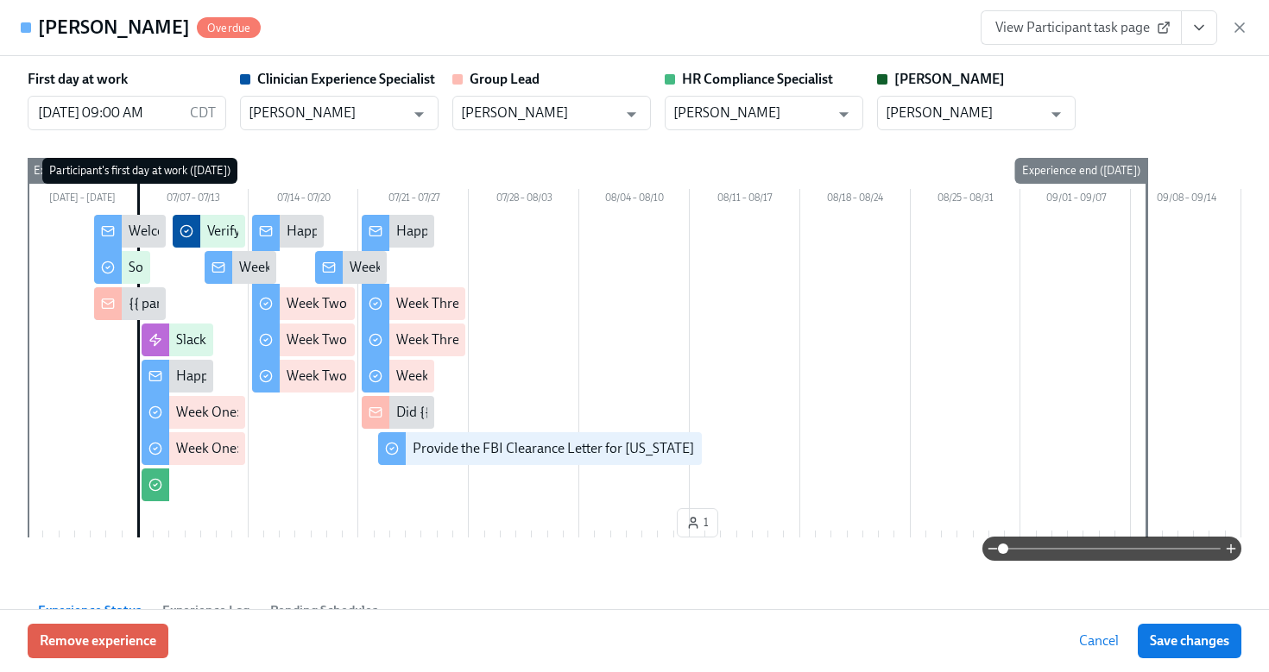
scroll to position [396, 0]
click at [1238, 19] on icon "button" at bounding box center [1239, 27] width 17 height 17
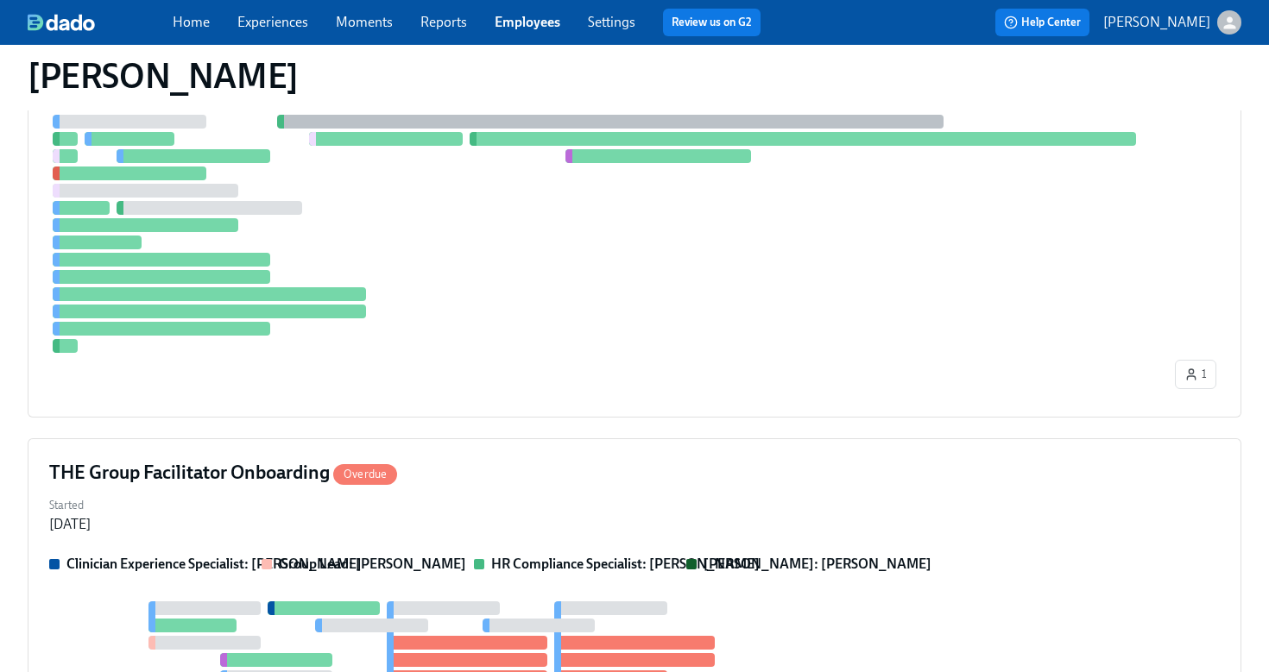
click at [518, 25] on link "Employees" at bounding box center [528, 22] width 66 height 16
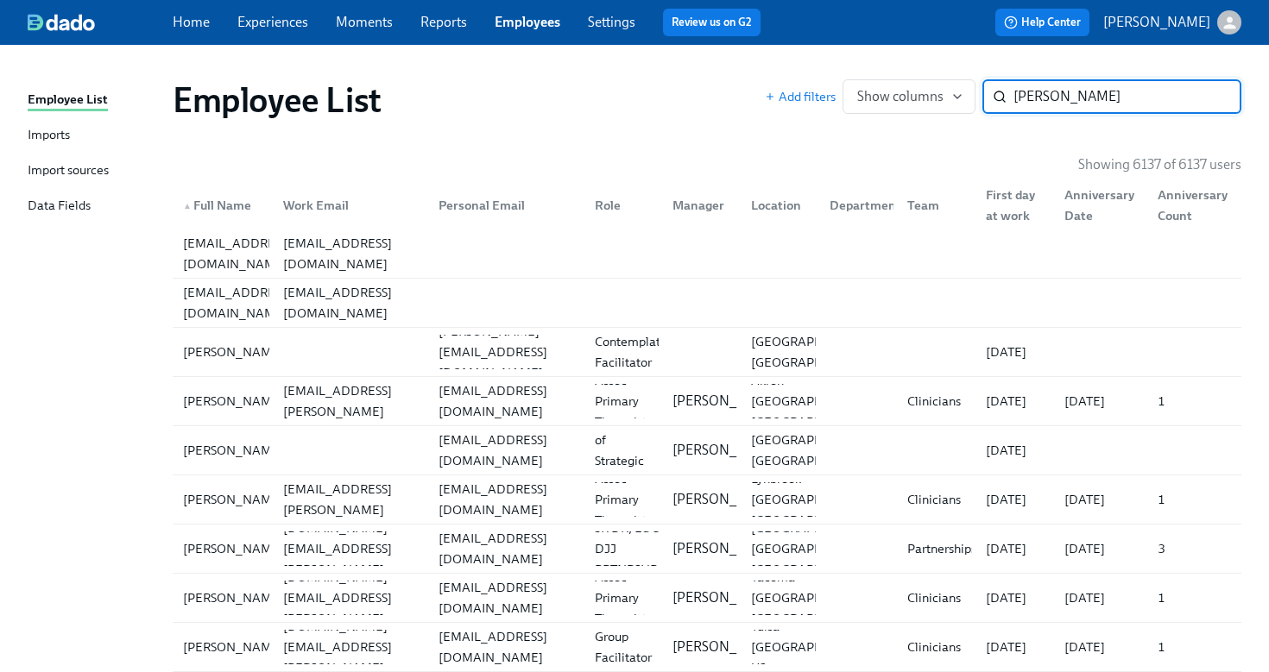
type input "[PERSON_NAME]"
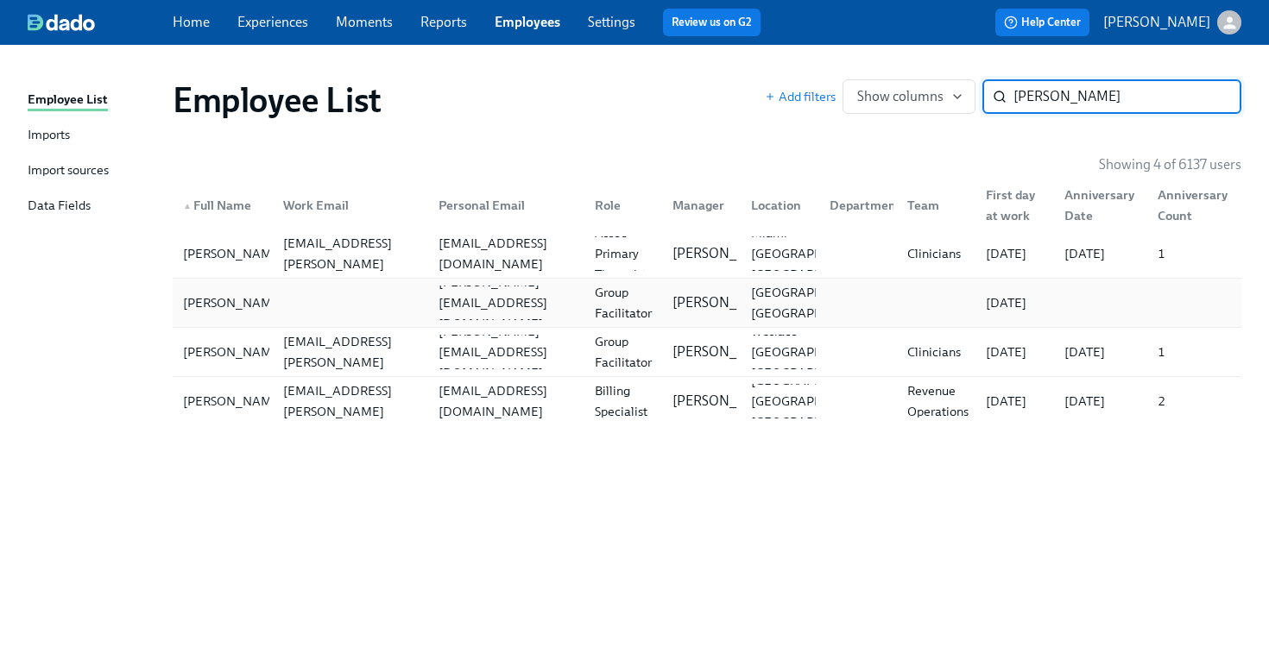
click at [356, 306] on div at bounding box center [347, 303] width 156 height 35
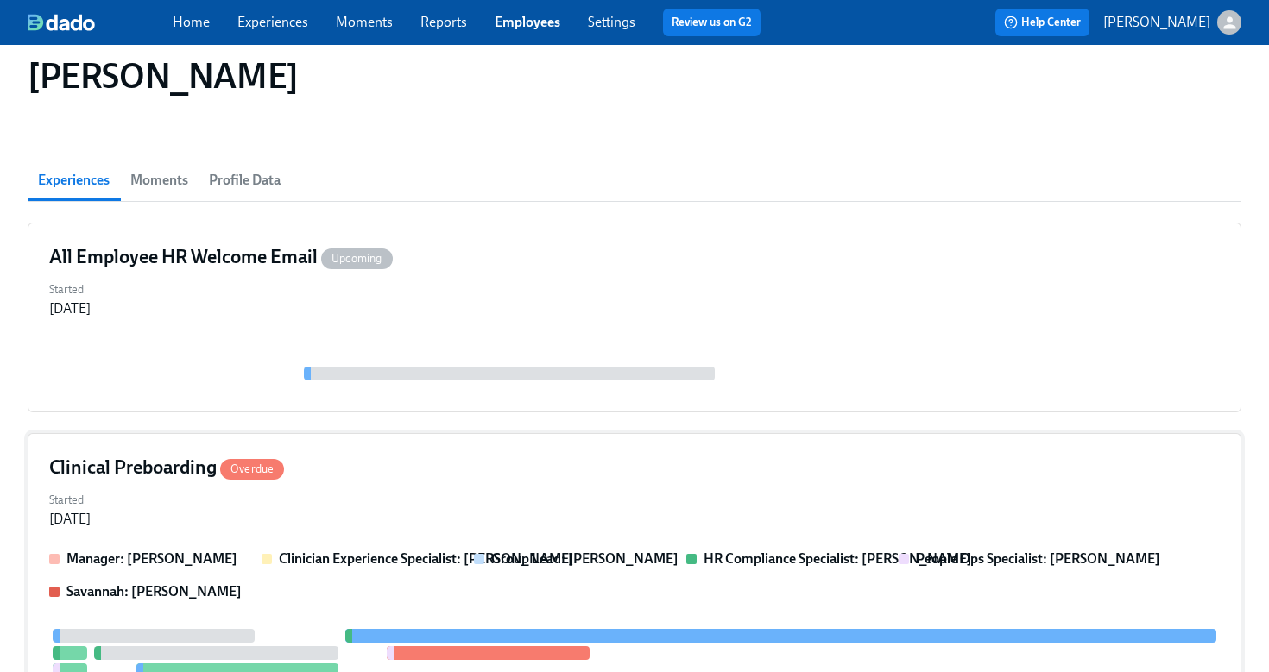
scroll to position [101, 0]
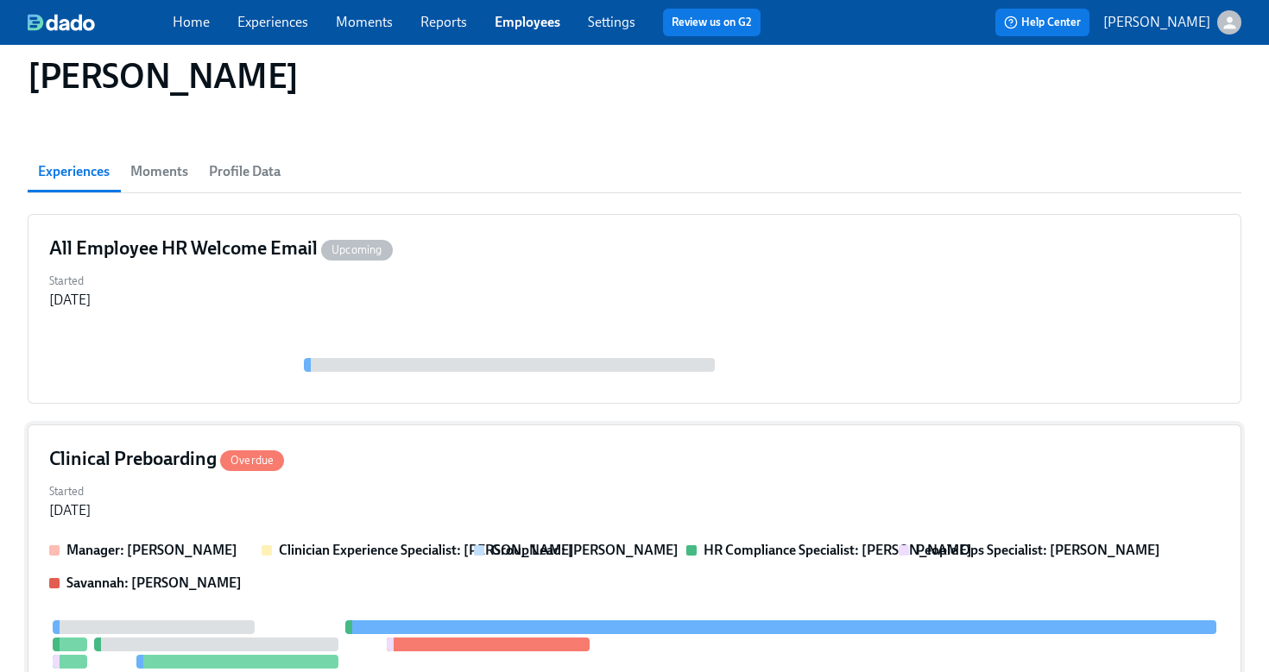
click at [406, 481] on div "Started [DATE]" at bounding box center [634, 499] width 1170 height 41
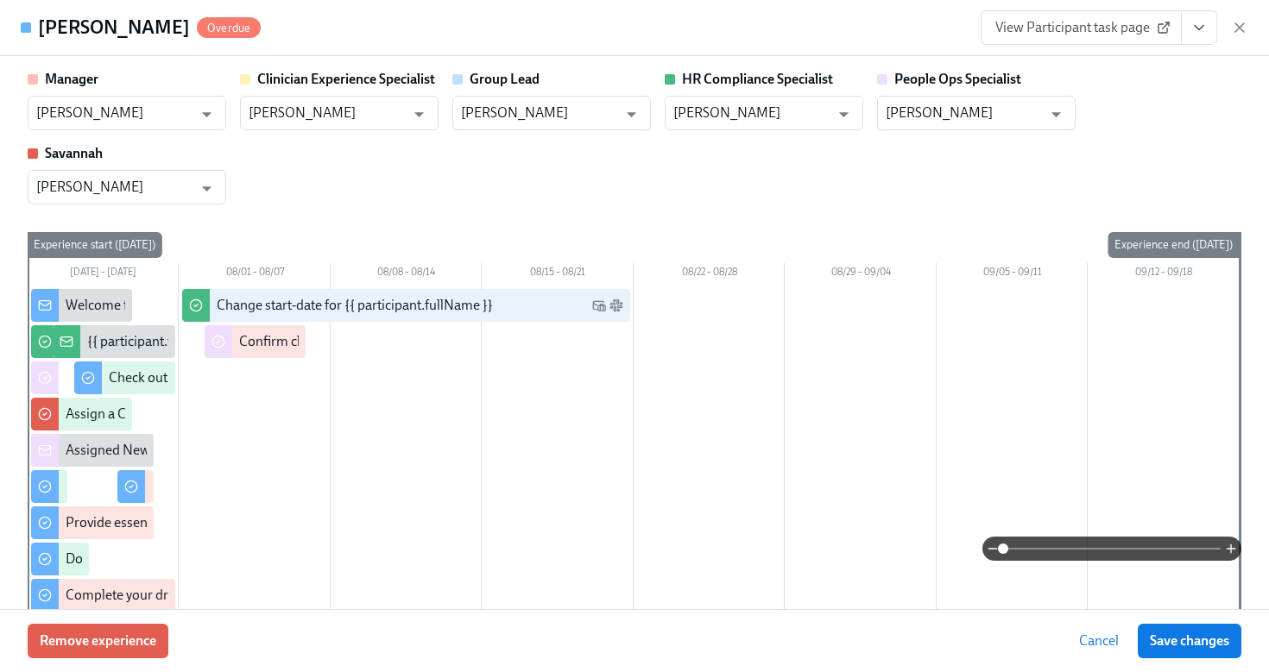
click at [1198, 24] on icon "View task page" at bounding box center [1198, 27] width 17 height 17
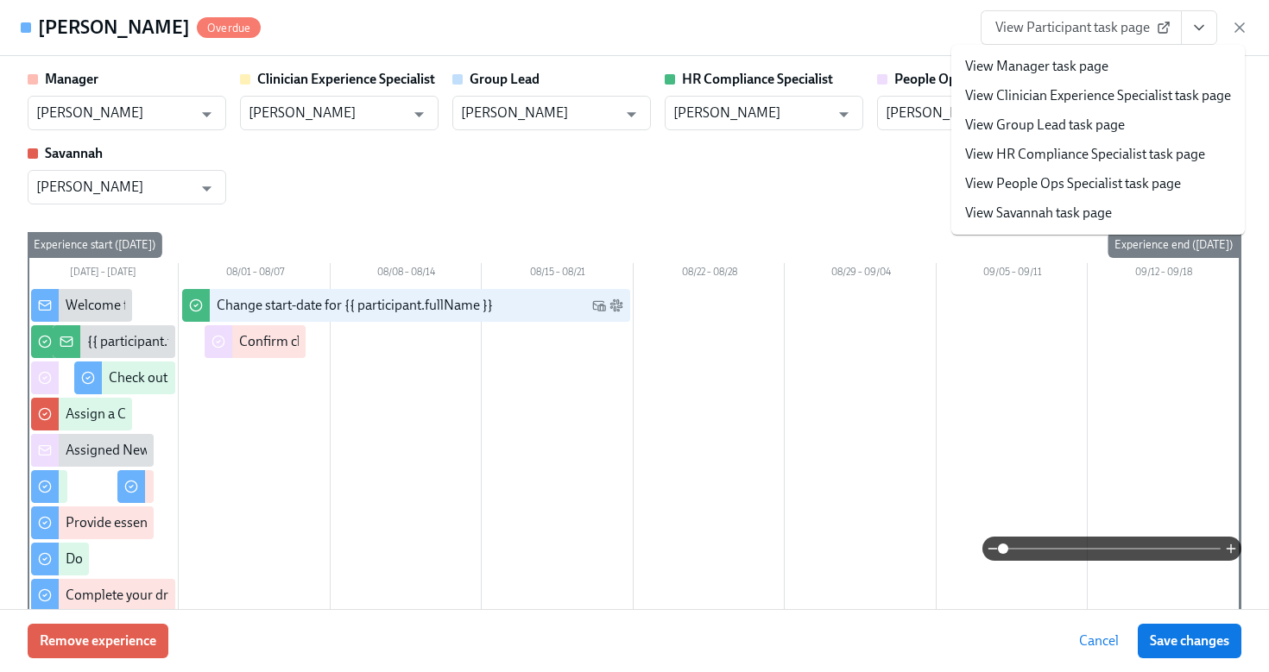
click at [1012, 19] on span "View Participant task page" at bounding box center [1081, 27] width 172 height 17
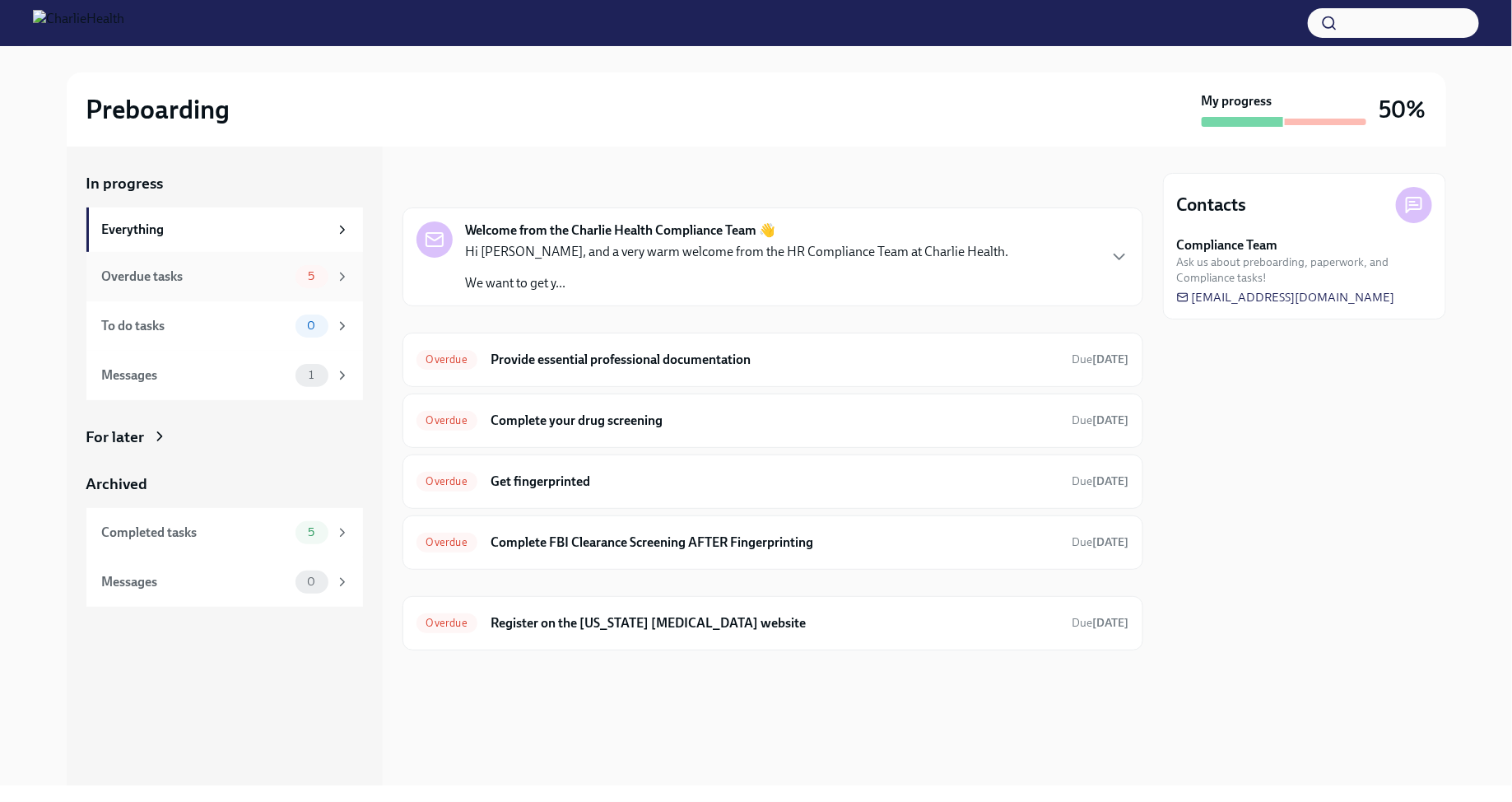
click at [333, 280] on div "5" at bounding box center [322, 277] width 54 height 23
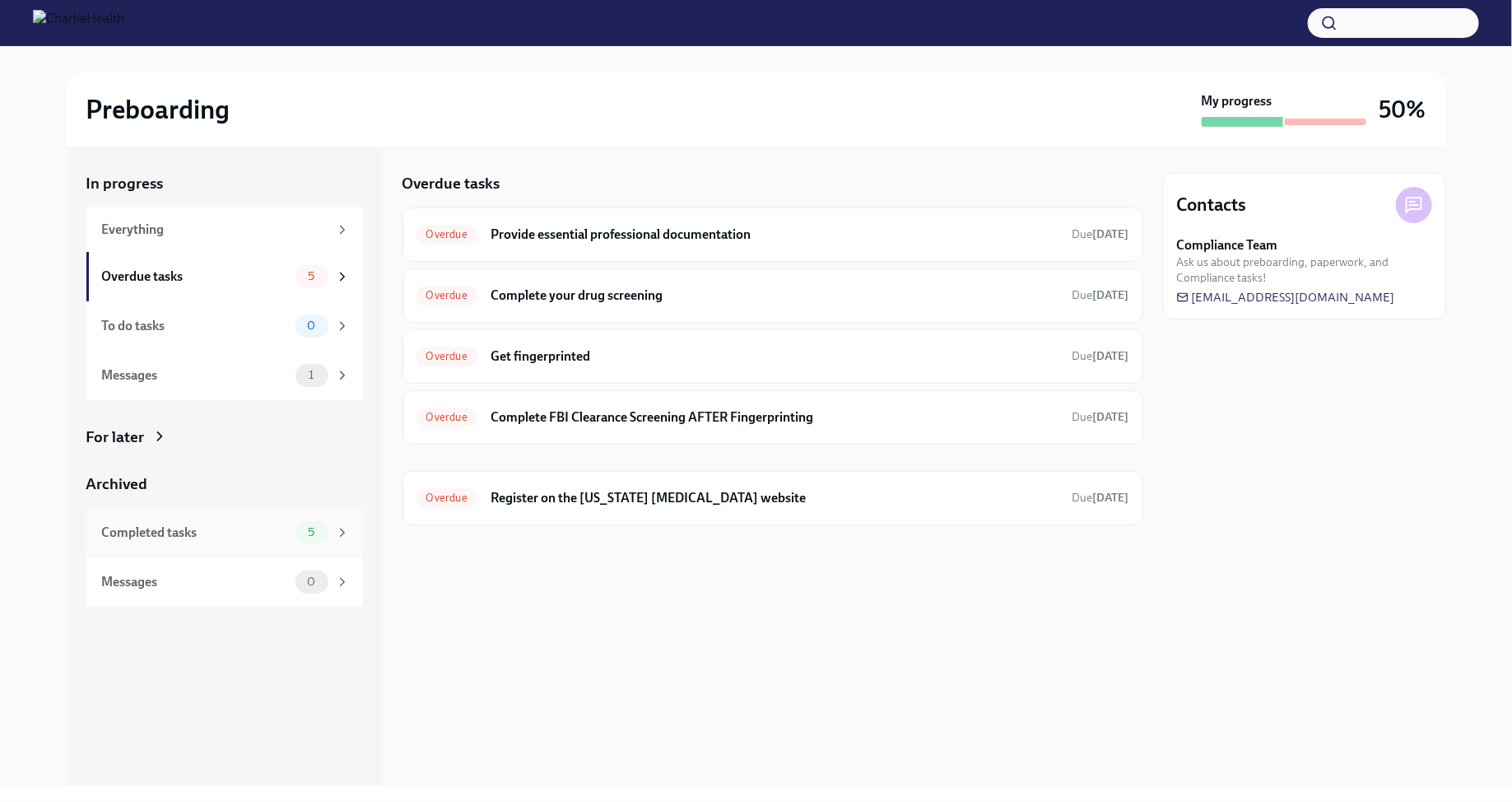
click at [327, 546] on div "Completed tasks 5" at bounding box center [225, 532] width 277 height 50
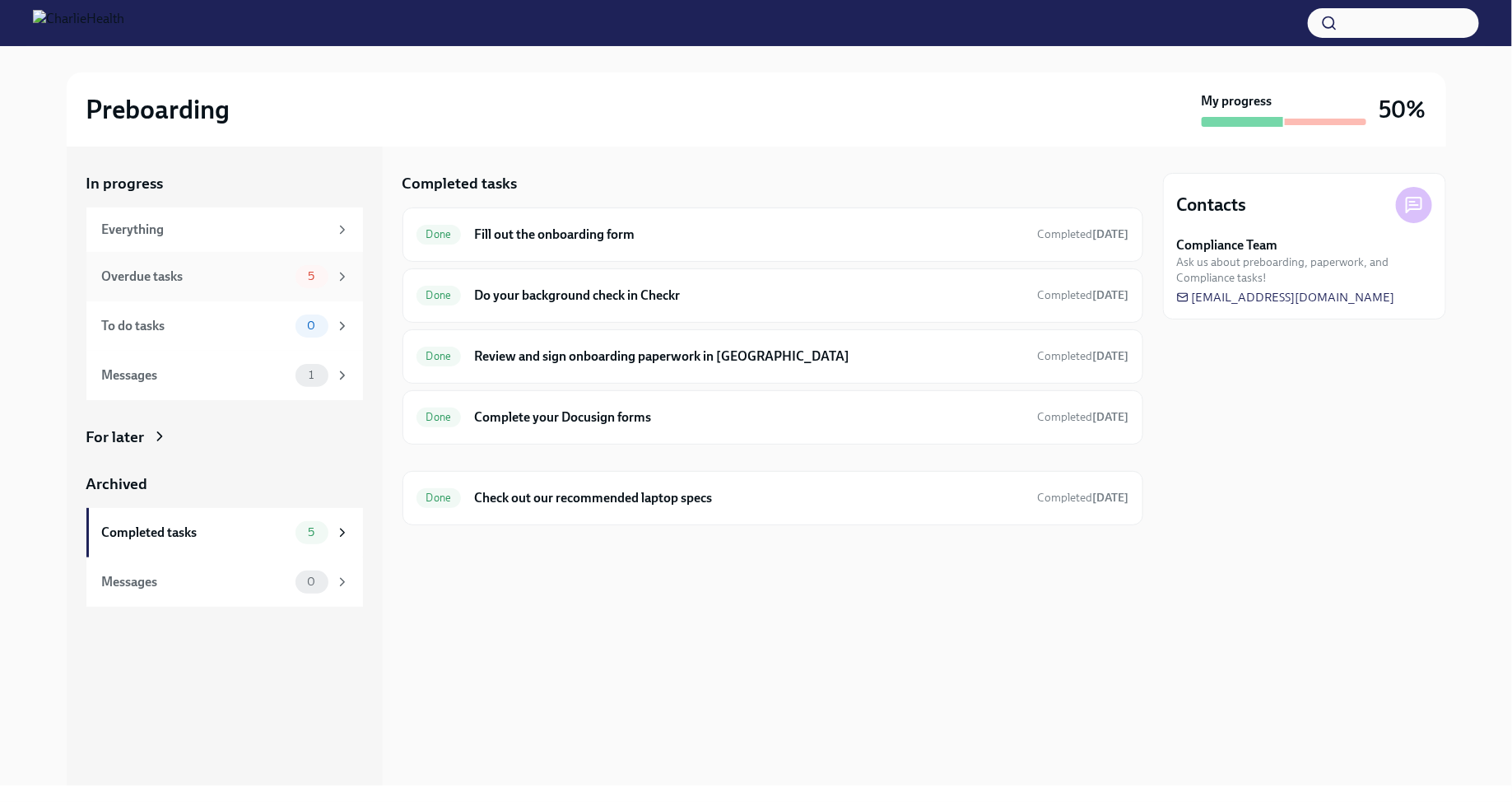
click at [330, 277] on div "5" at bounding box center [322, 277] width 54 height 23
